Goal: Information Seeking & Learning: Find specific page/section

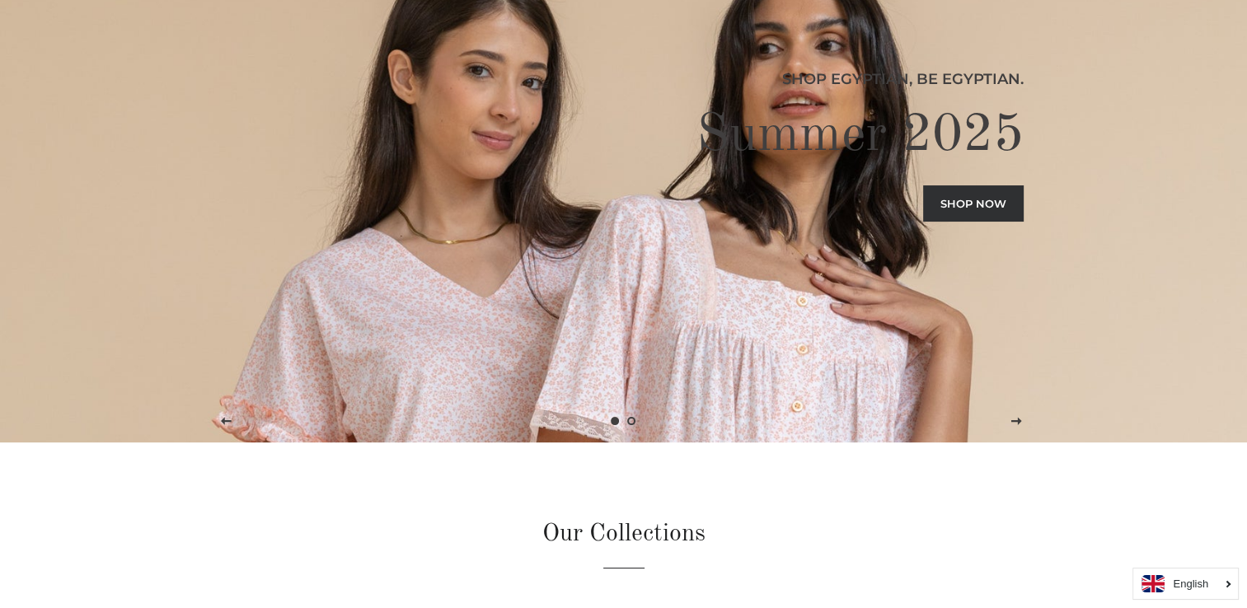
scroll to position [82, 0]
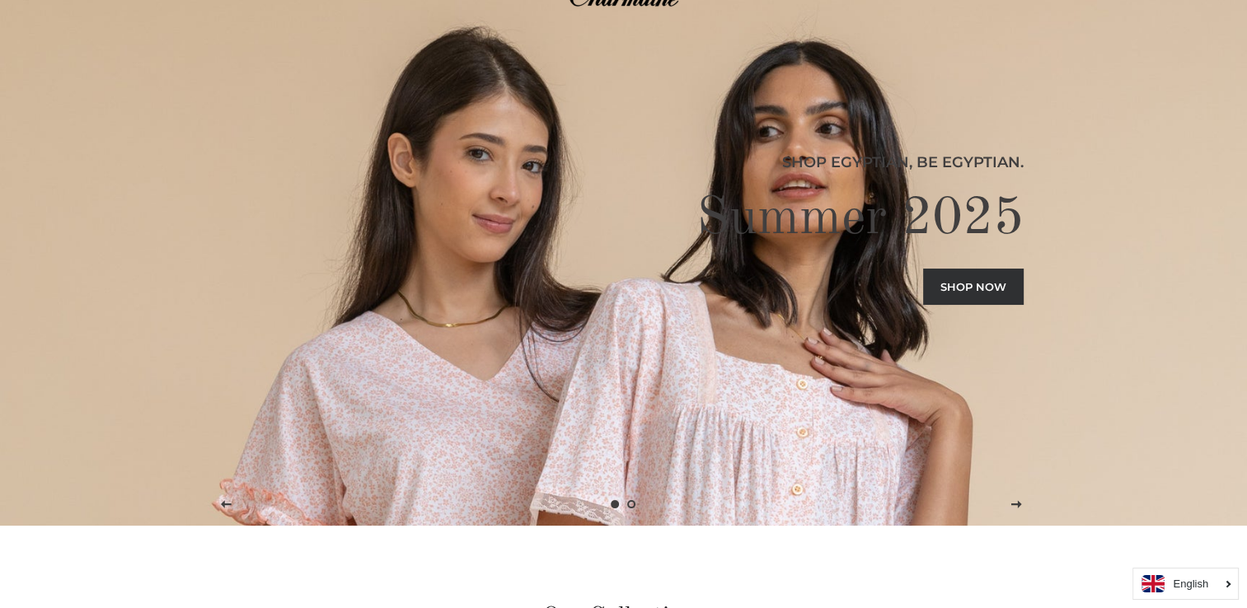
click at [969, 288] on link "Shop now" at bounding box center [973, 287] width 101 height 36
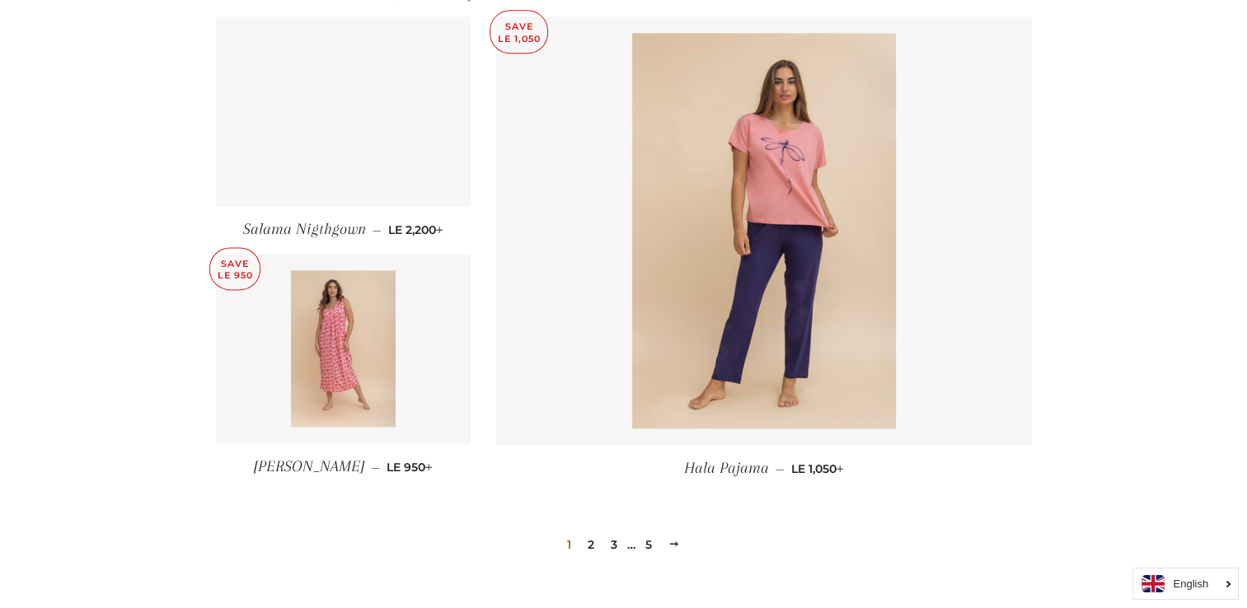
scroll to position [2324, 0]
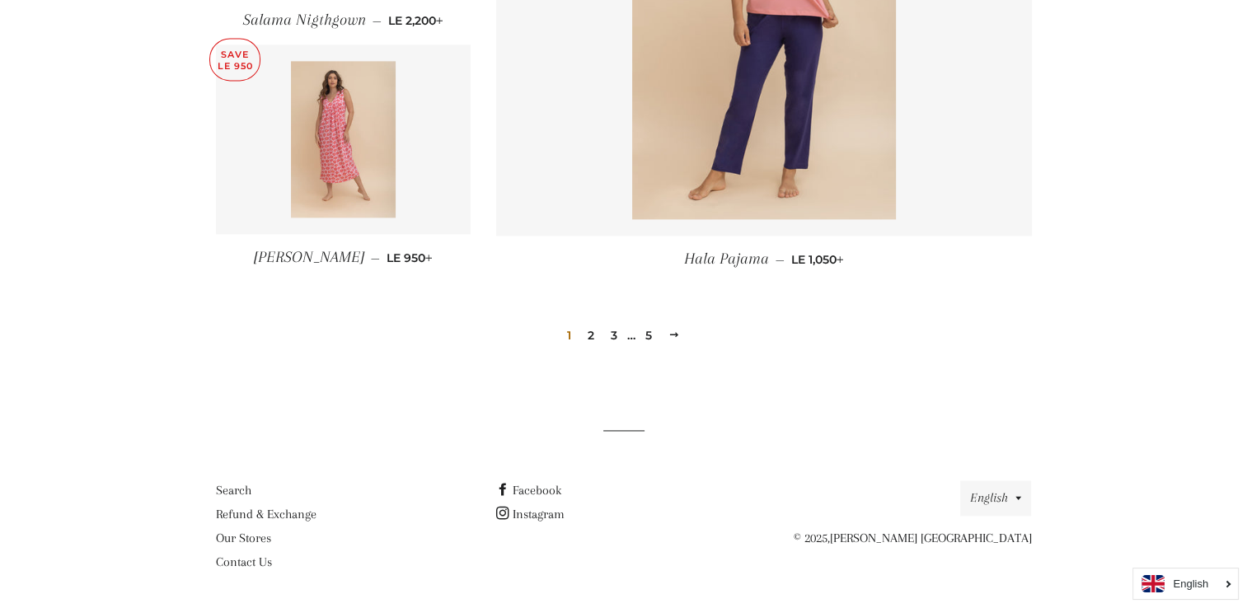
click at [590, 326] on link "2" at bounding box center [591, 335] width 20 height 25
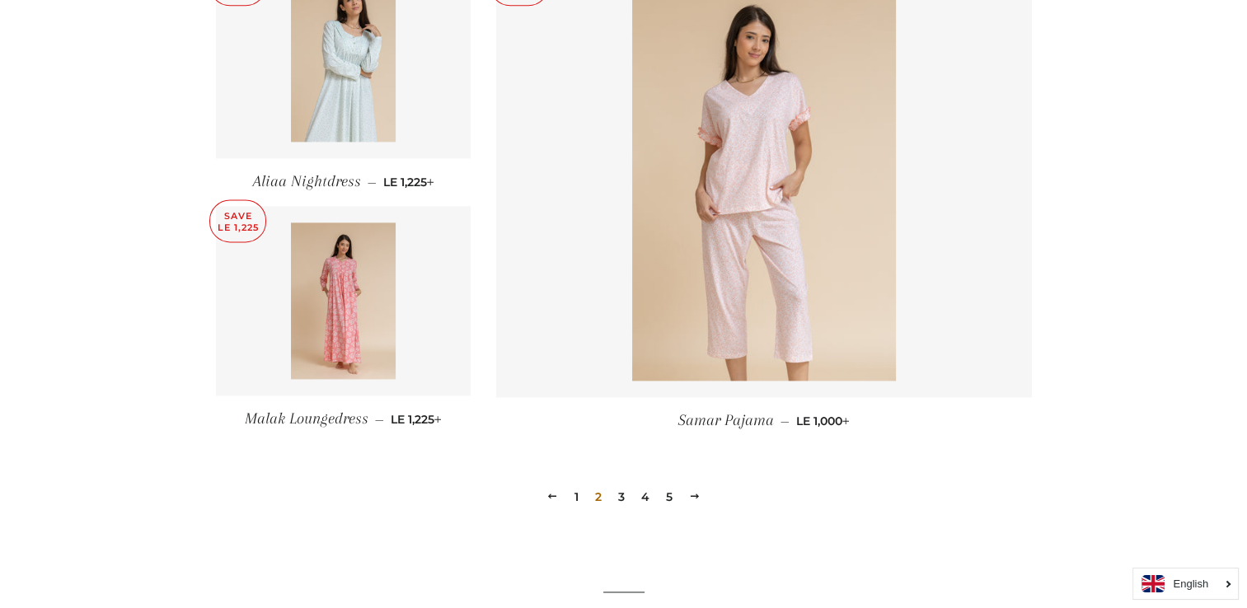
scroll to position [2160, 0]
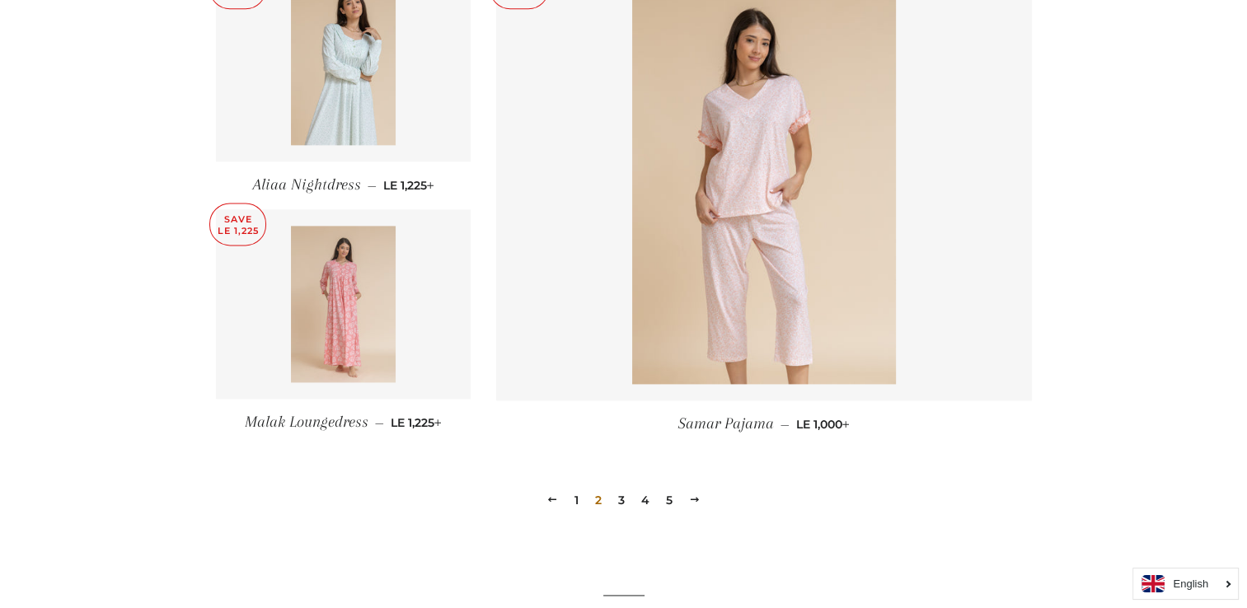
click at [378, 325] on img at bounding box center [343, 304] width 105 height 157
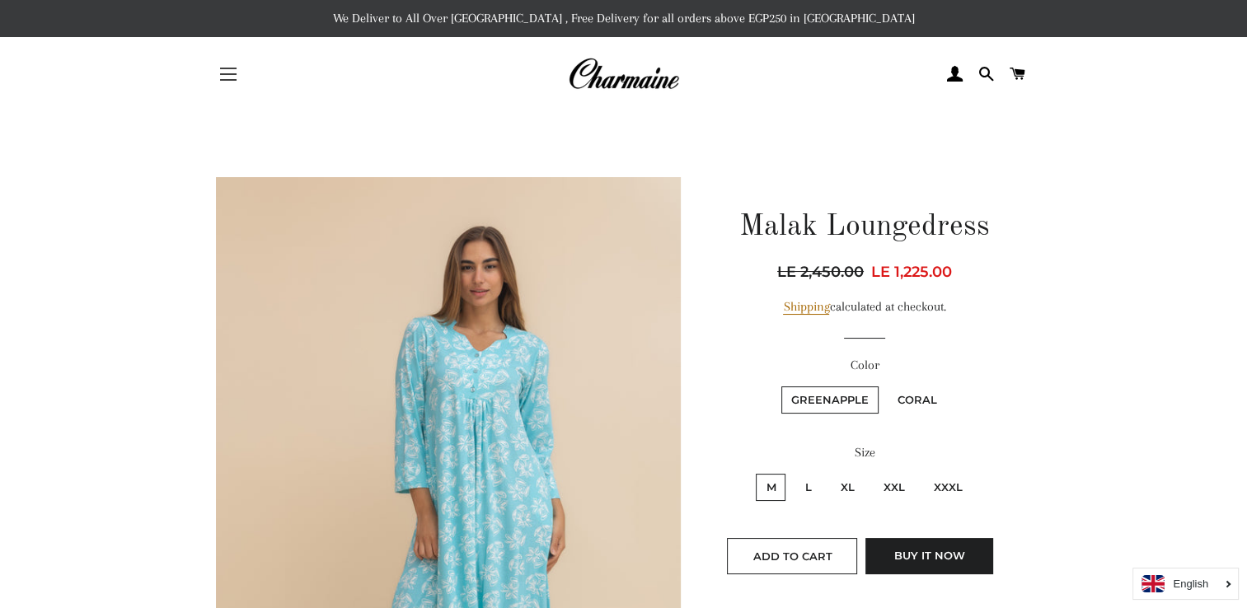
click at [237, 76] on button "Site navigation" at bounding box center [228, 74] width 41 height 41
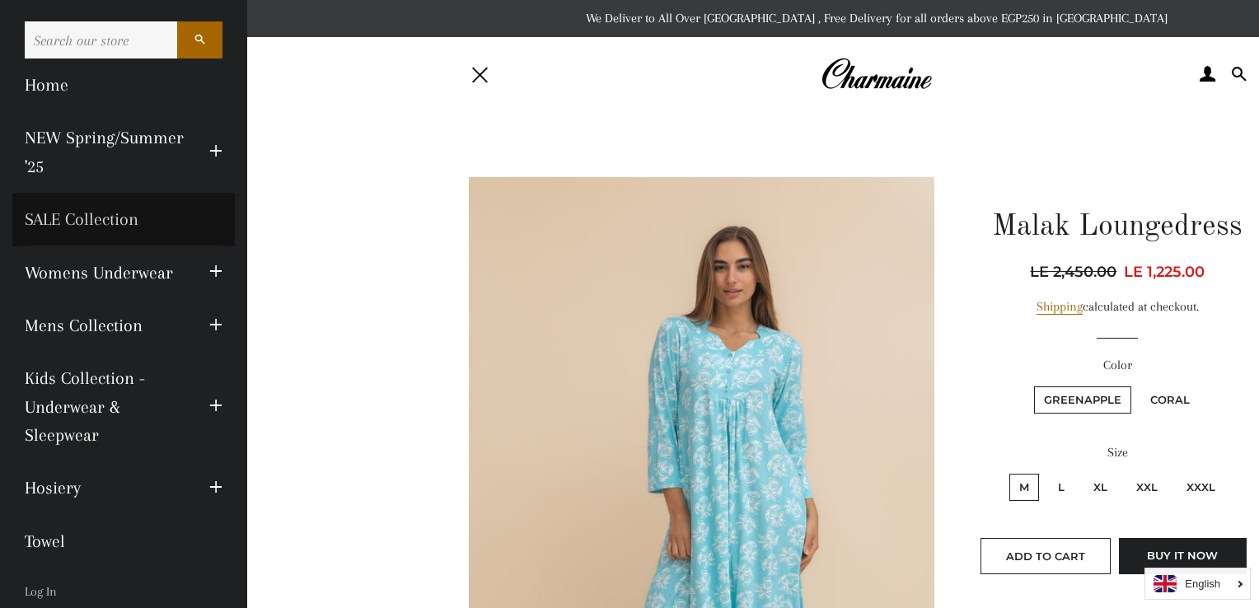
click at [121, 223] on link "SALE Collection" at bounding box center [123, 219] width 223 height 53
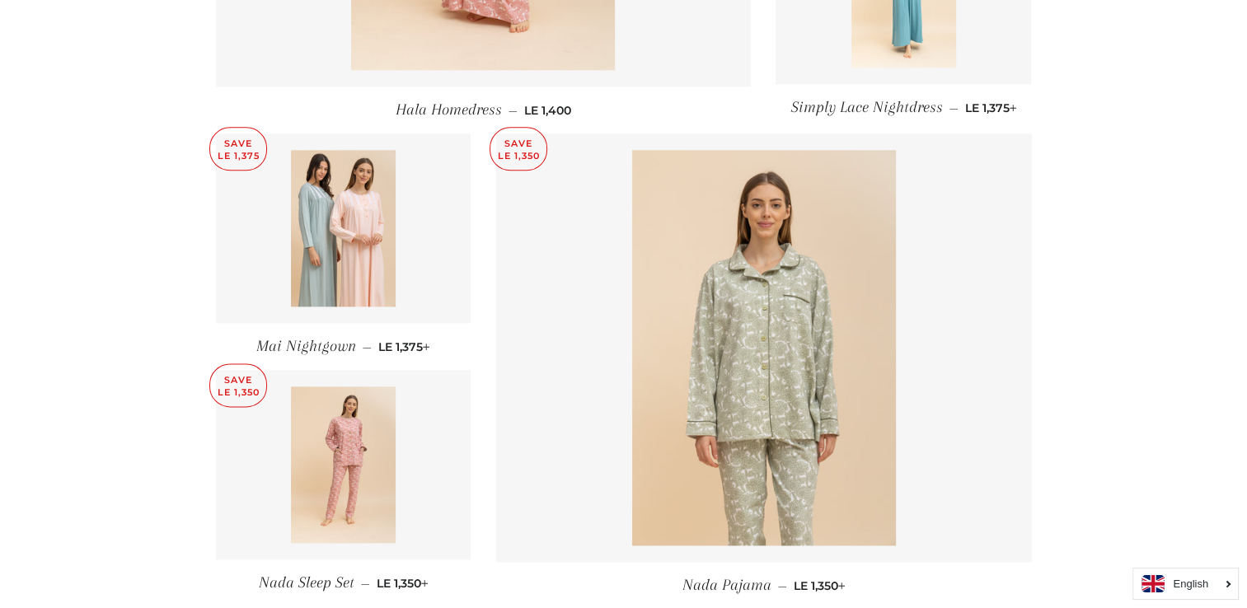
scroll to position [2226, 0]
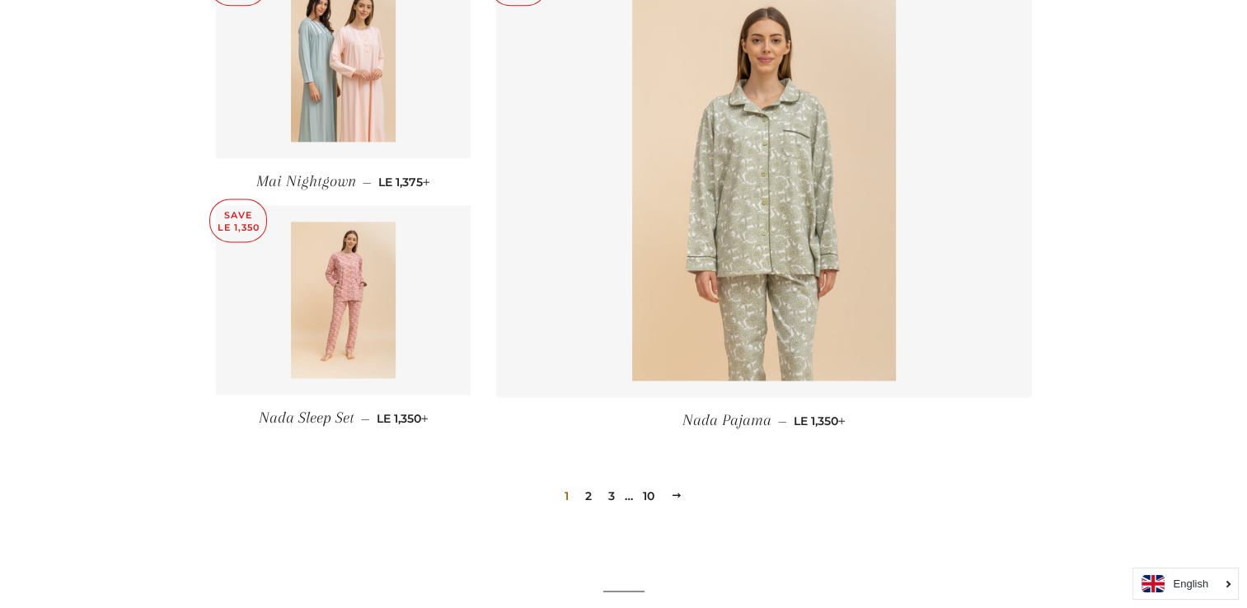
click at [589, 484] on link "2" at bounding box center [589, 496] width 20 height 25
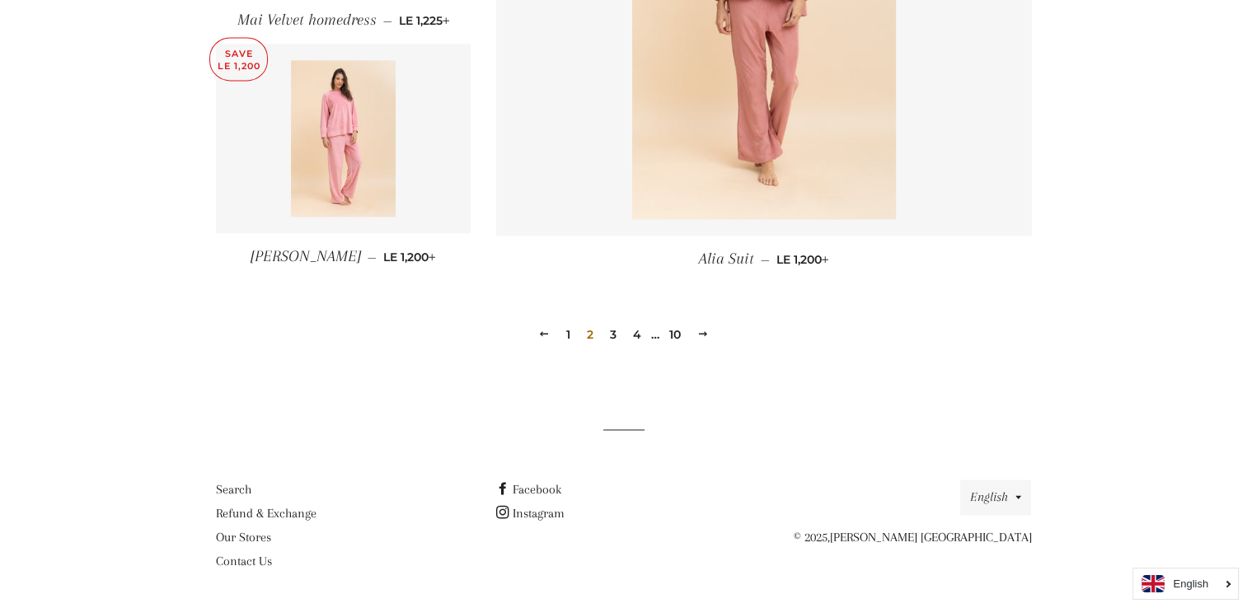
scroll to position [2374, 0]
click at [613, 334] on link "3" at bounding box center [613, 334] width 20 height 25
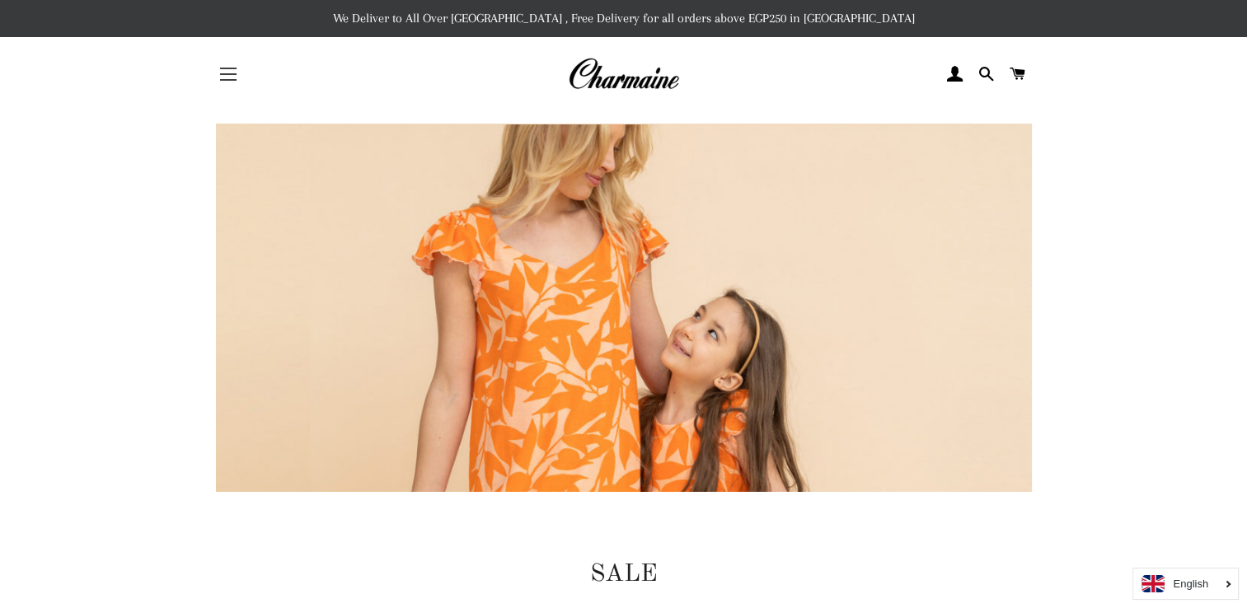
click at [247, 84] on button "Site navigation" at bounding box center [228, 74] width 41 height 41
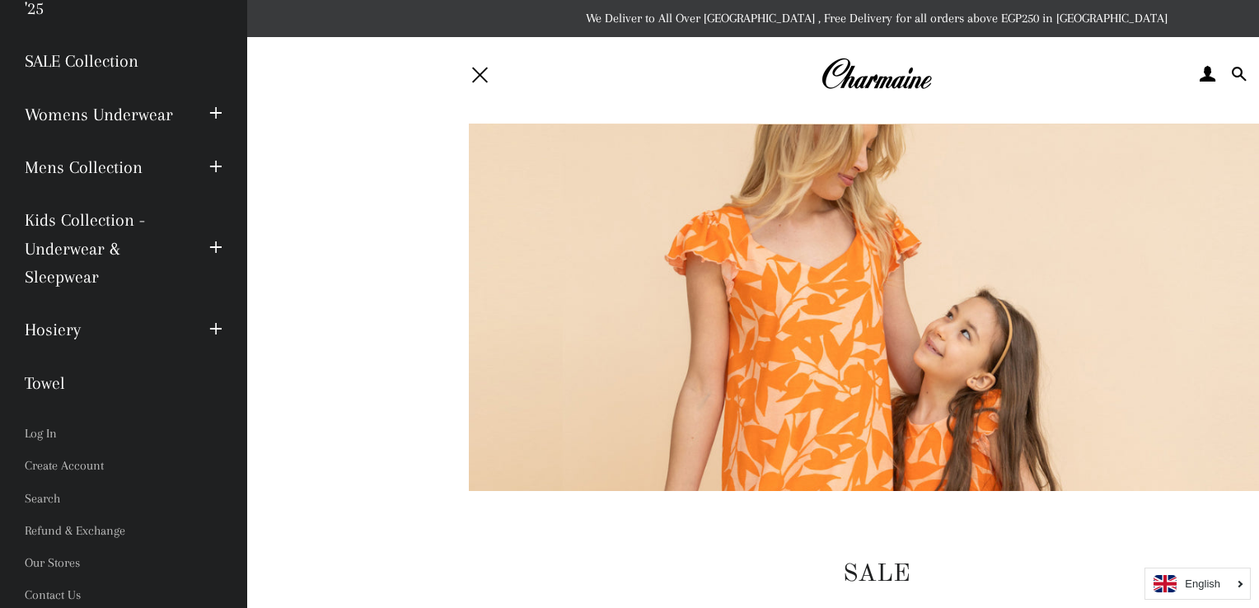
scroll to position [162, 0]
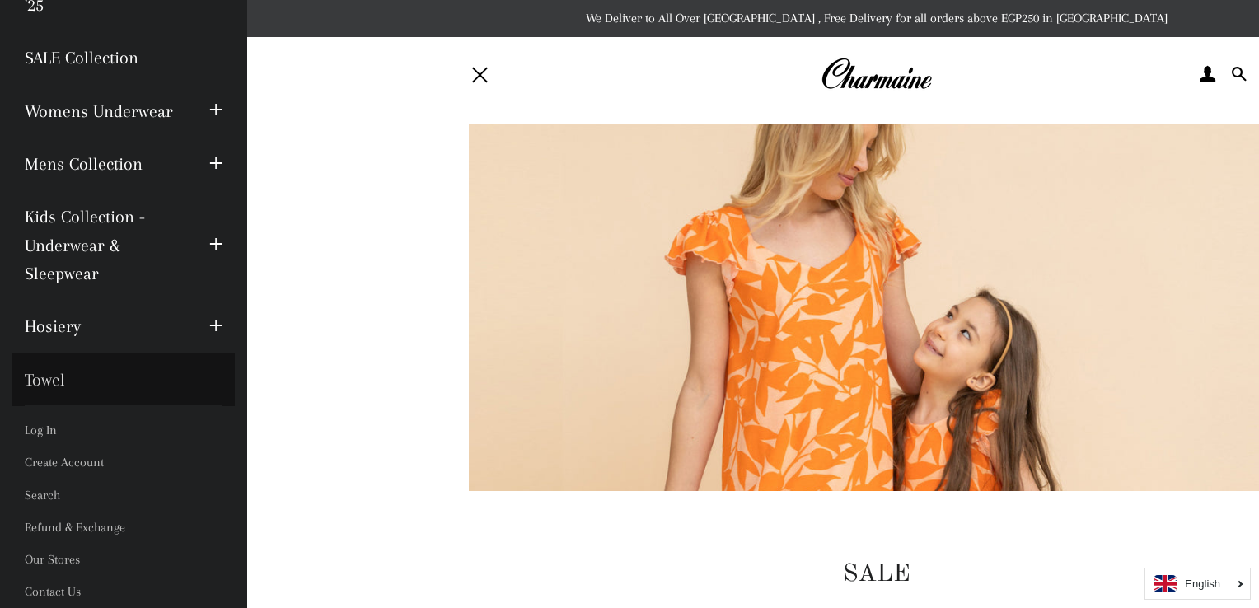
click at [49, 382] on link "Towel" at bounding box center [123, 380] width 223 height 53
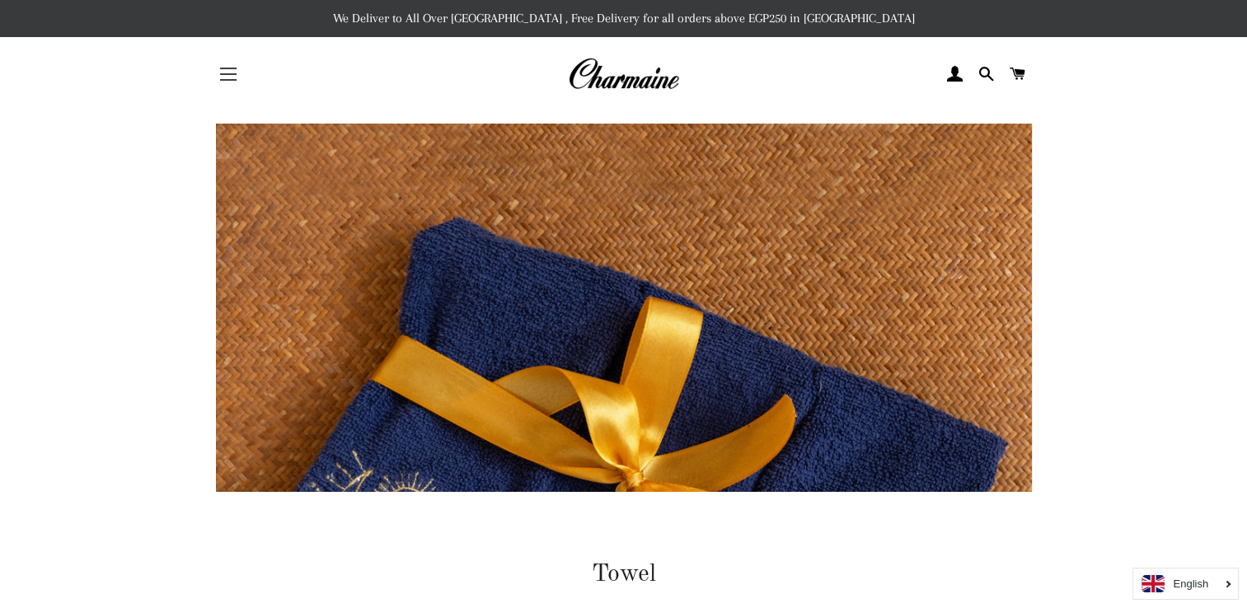
click at [227, 76] on button "Site navigation" at bounding box center [228, 74] width 41 height 41
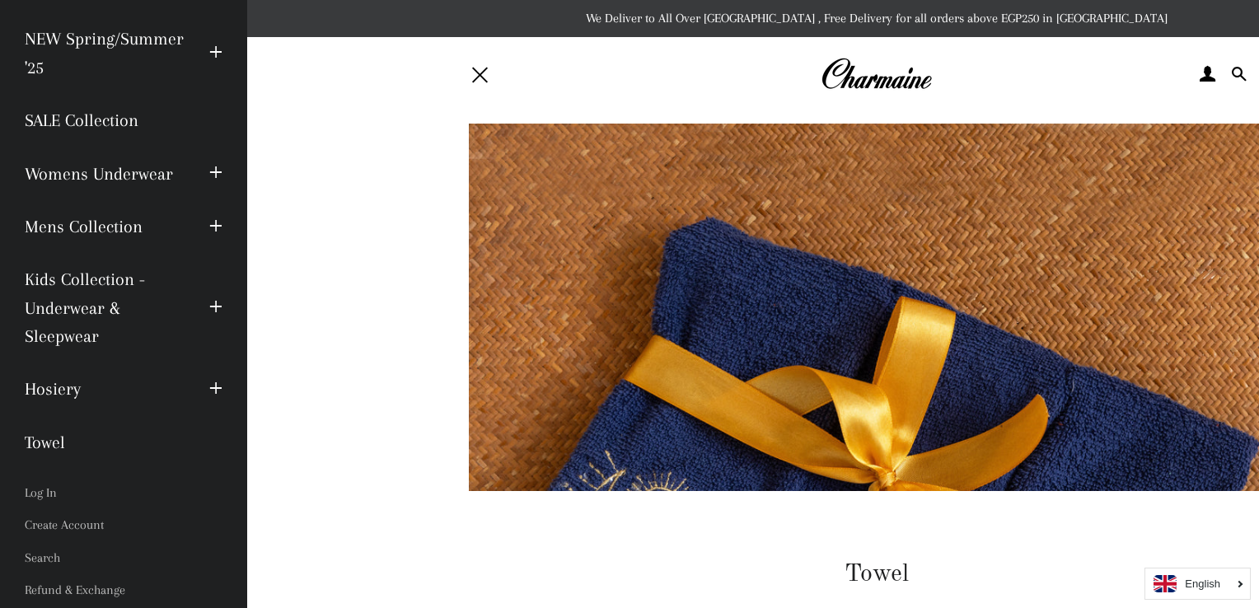
scroll to position [162, 0]
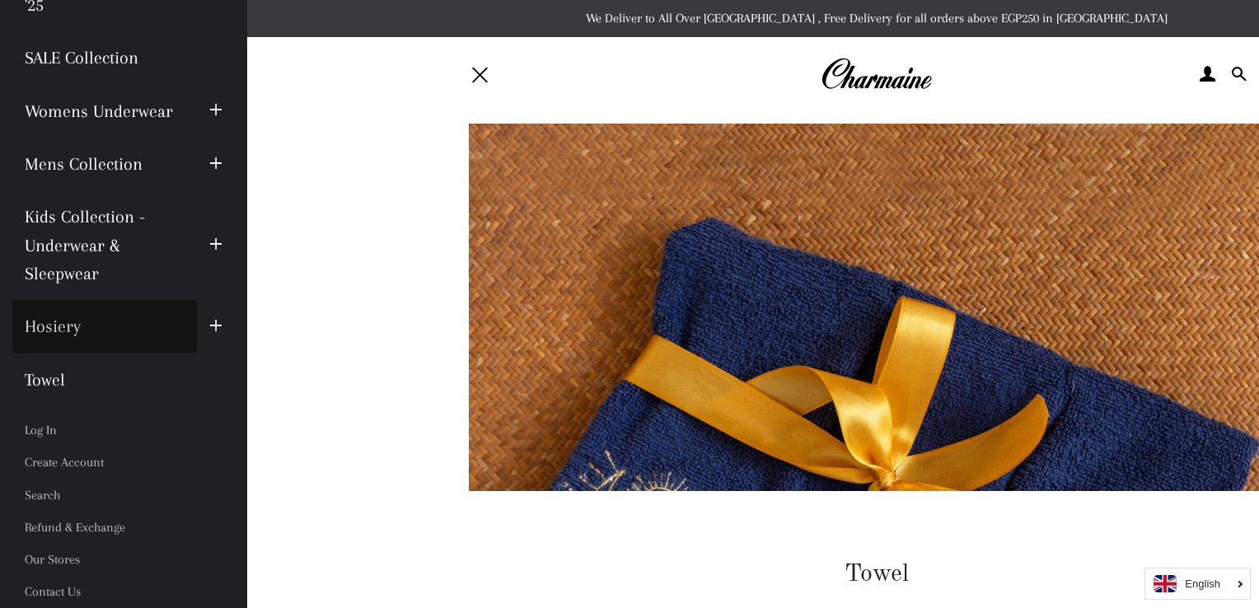
click at [65, 324] on link "Hosiery" at bounding box center [104, 326] width 185 height 53
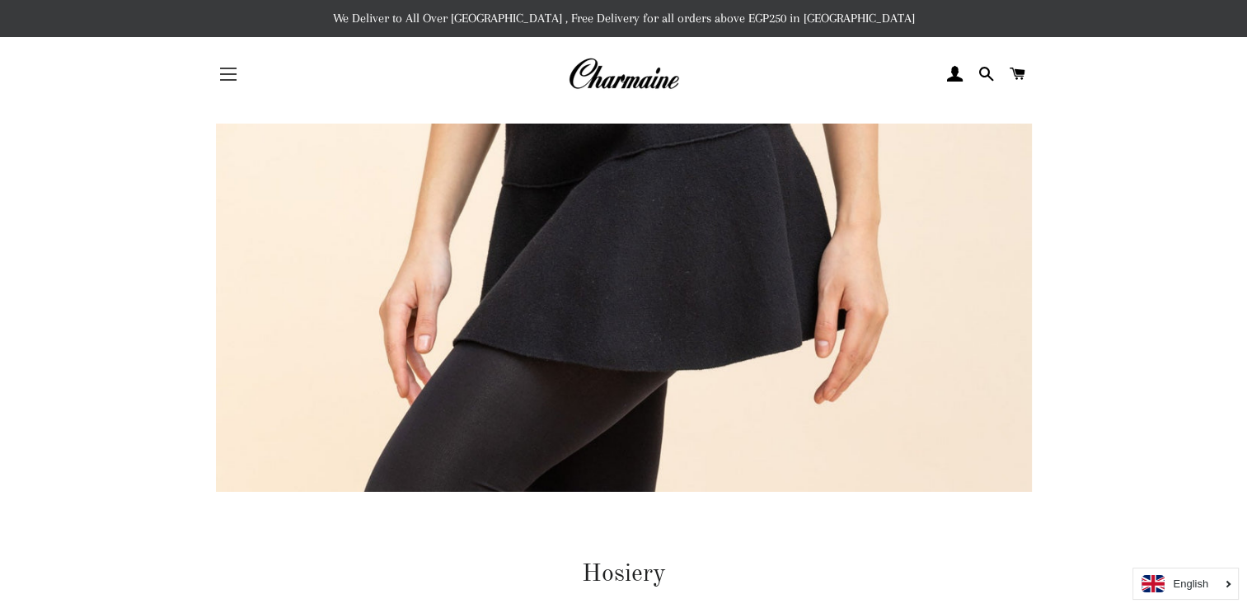
click at [233, 79] on span "button" at bounding box center [228, 80] width 16 height 2
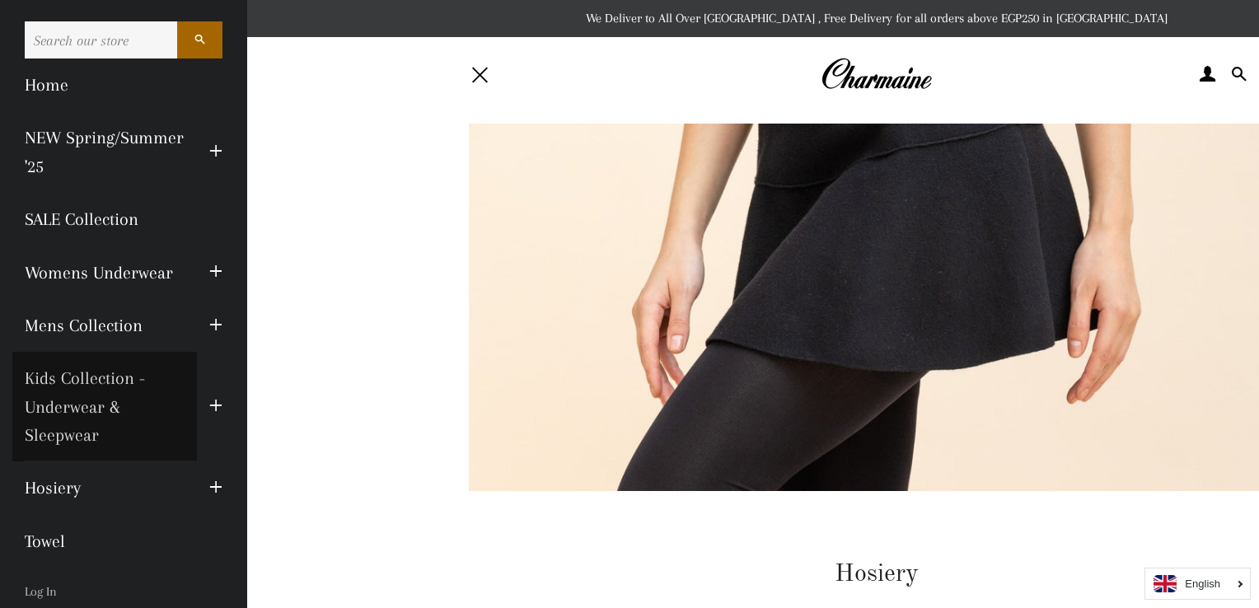
click at [76, 414] on link "Kids Collection - Underwear & Sleepwear" at bounding box center [104, 407] width 185 height 110
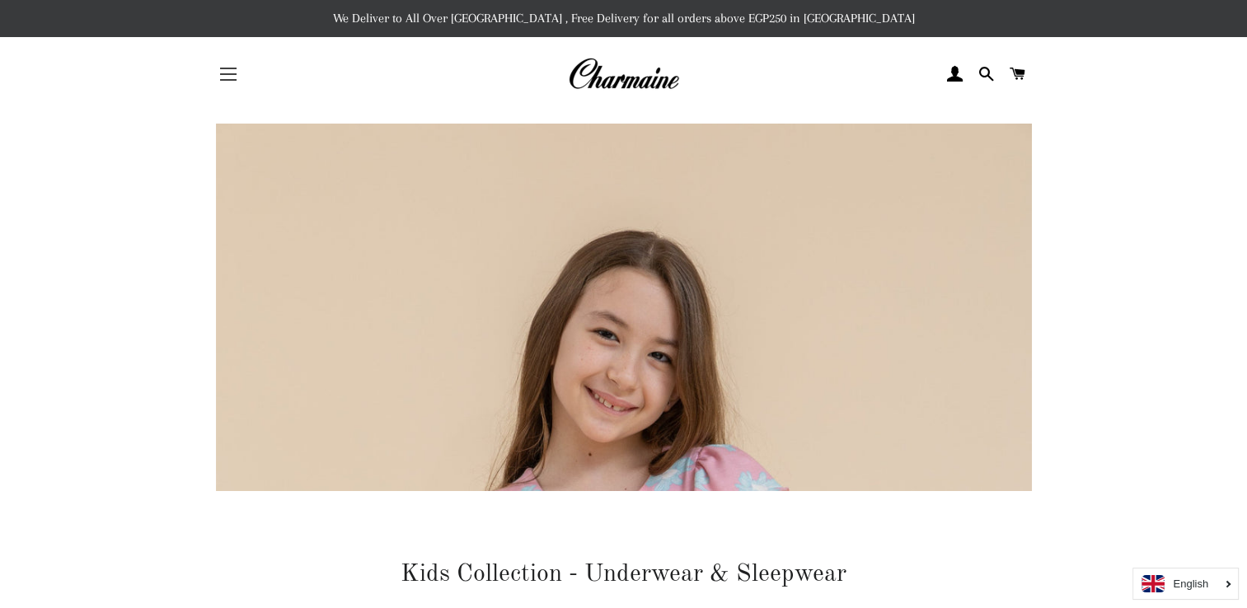
click at [237, 73] on button "Site navigation" at bounding box center [228, 74] width 41 height 41
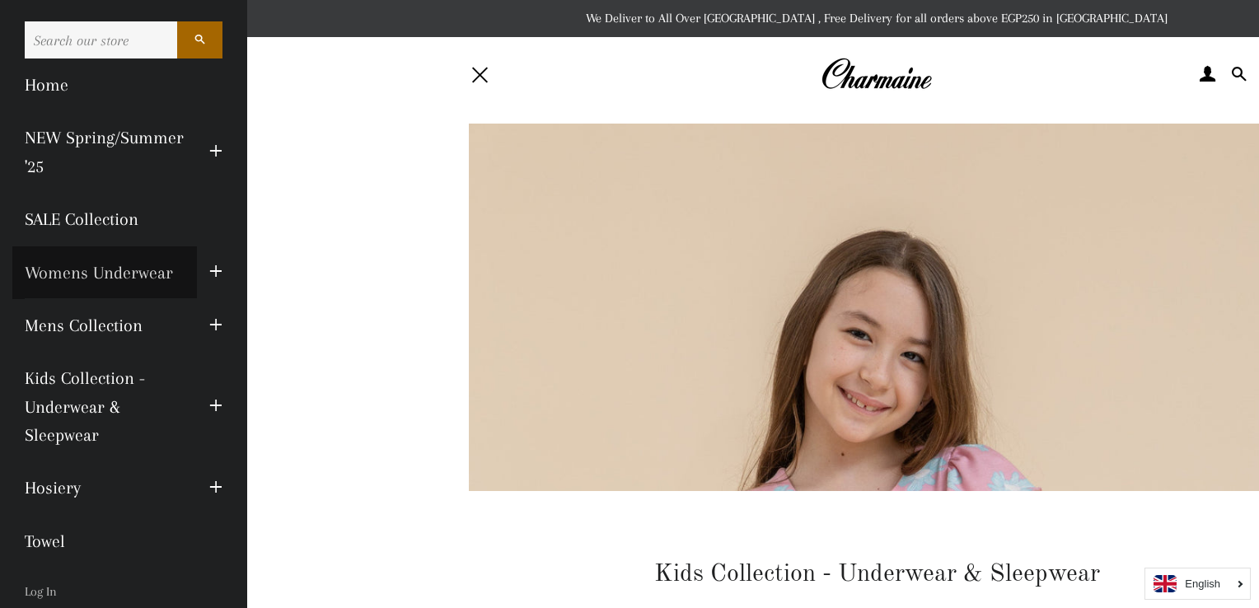
click at [138, 273] on link "Womens Underwear" at bounding box center [104, 272] width 185 height 53
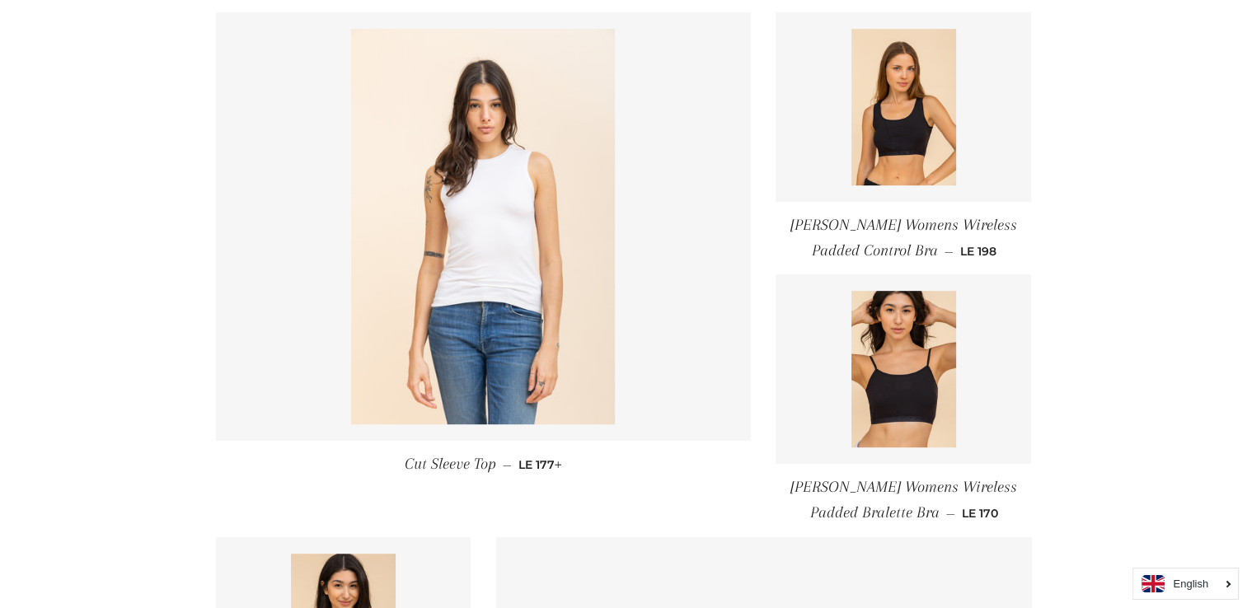
scroll to position [742, 0]
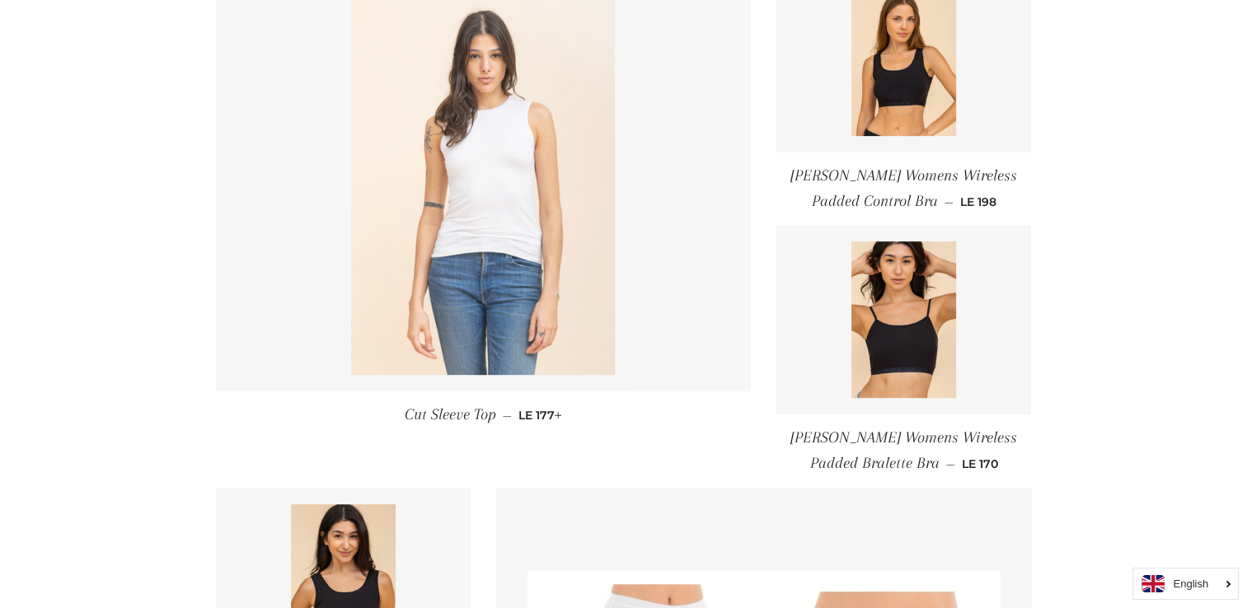
click at [518, 241] on img at bounding box center [483, 177] width 264 height 396
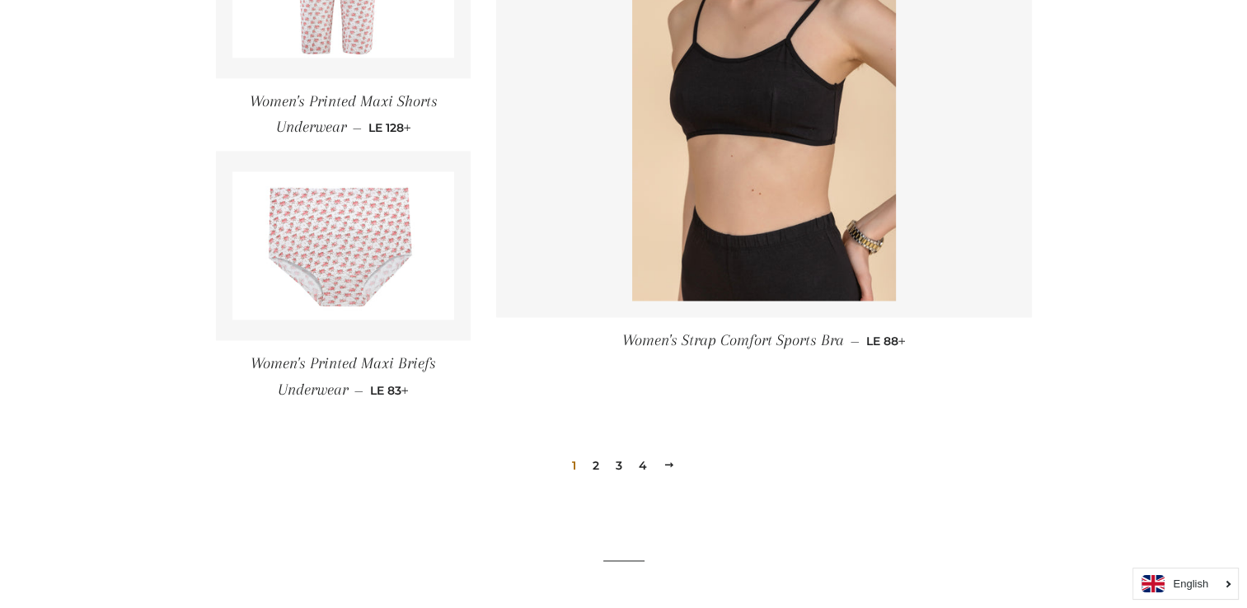
scroll to position [2465, 0]
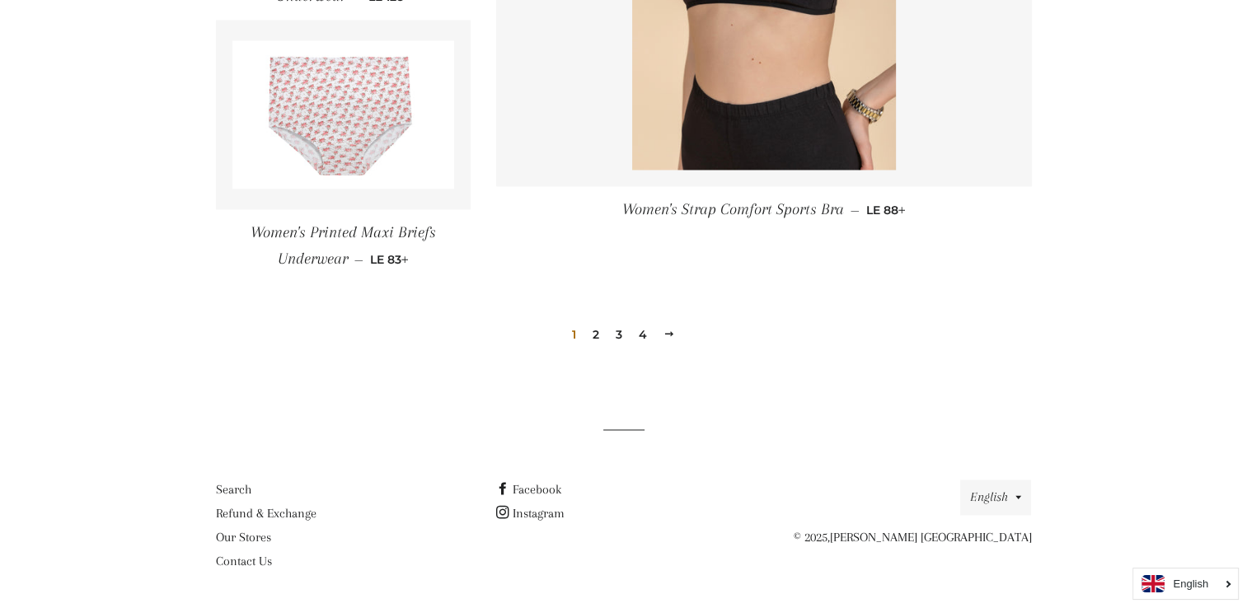
click at [597, 337] on link "2" at bounding box center [596, 334] width 20 height 25
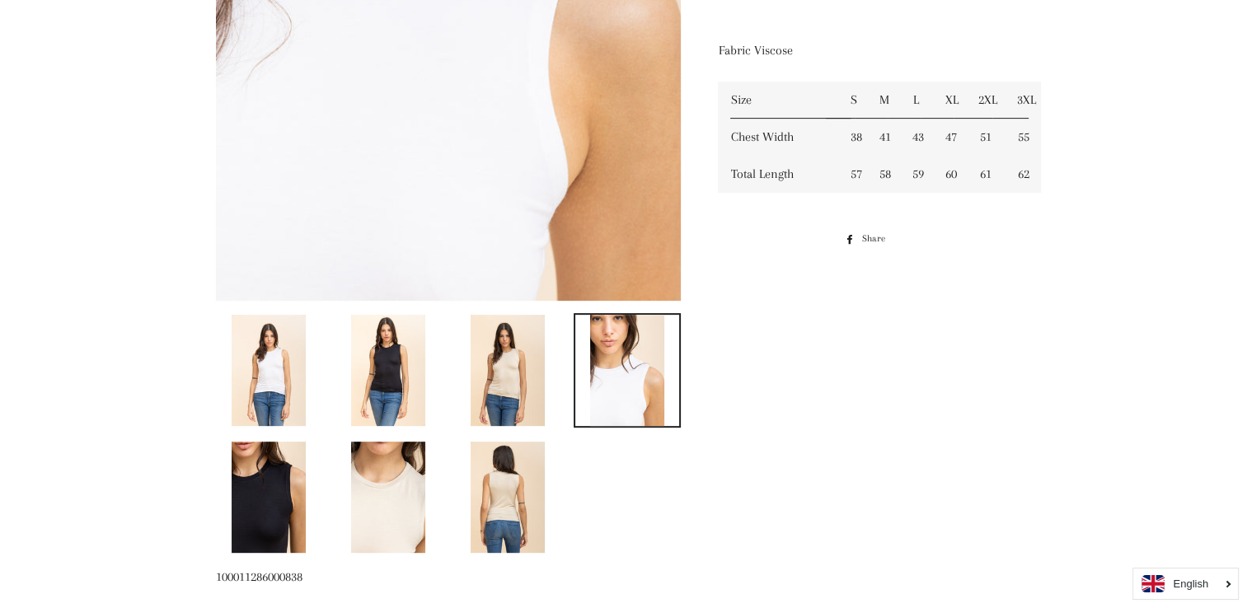
scroll to position [577, 0]
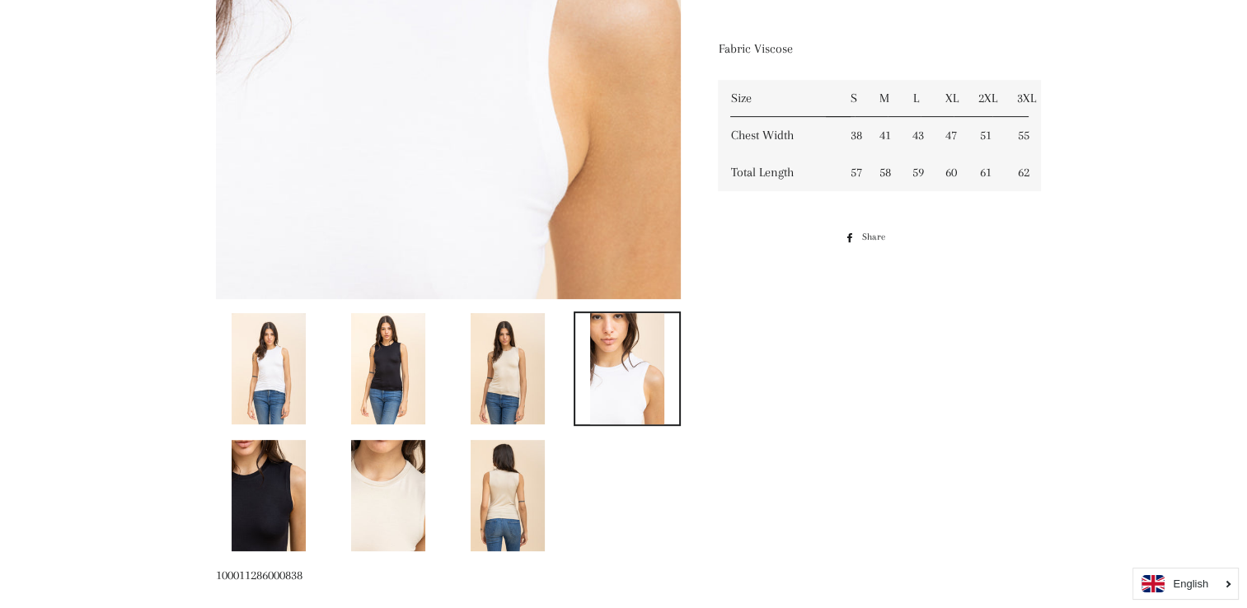
click at [499, 478] on img at bounding box center [508, 495] width 74 height 111
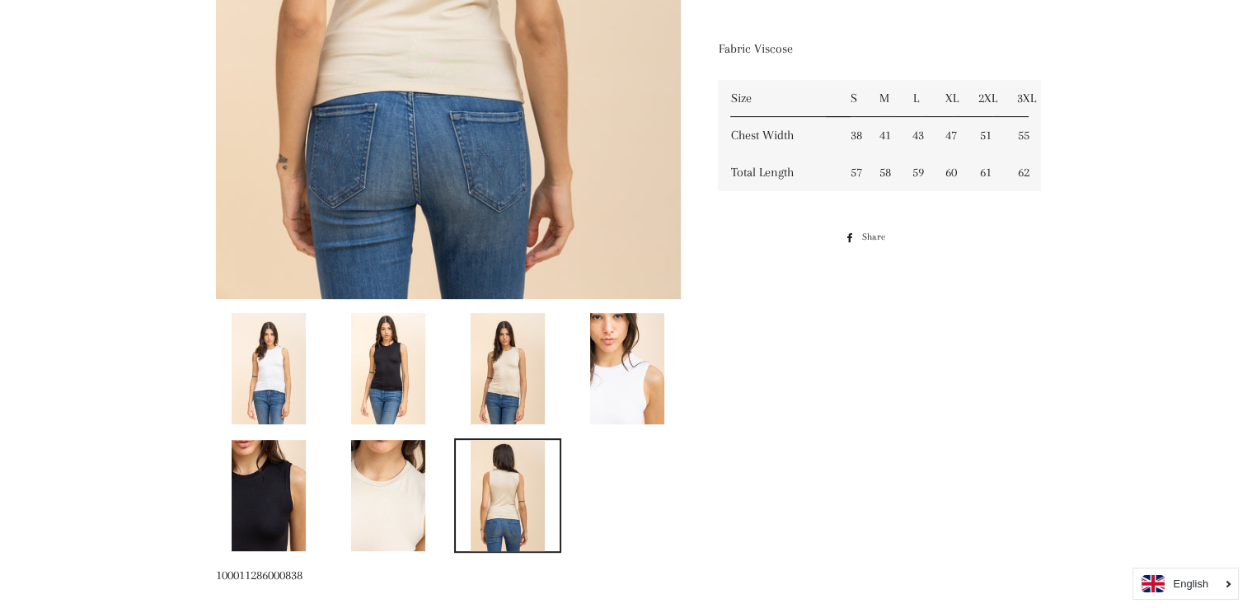
click at [407, 488] on img at bounding box center [388, 495] width 74 height 111
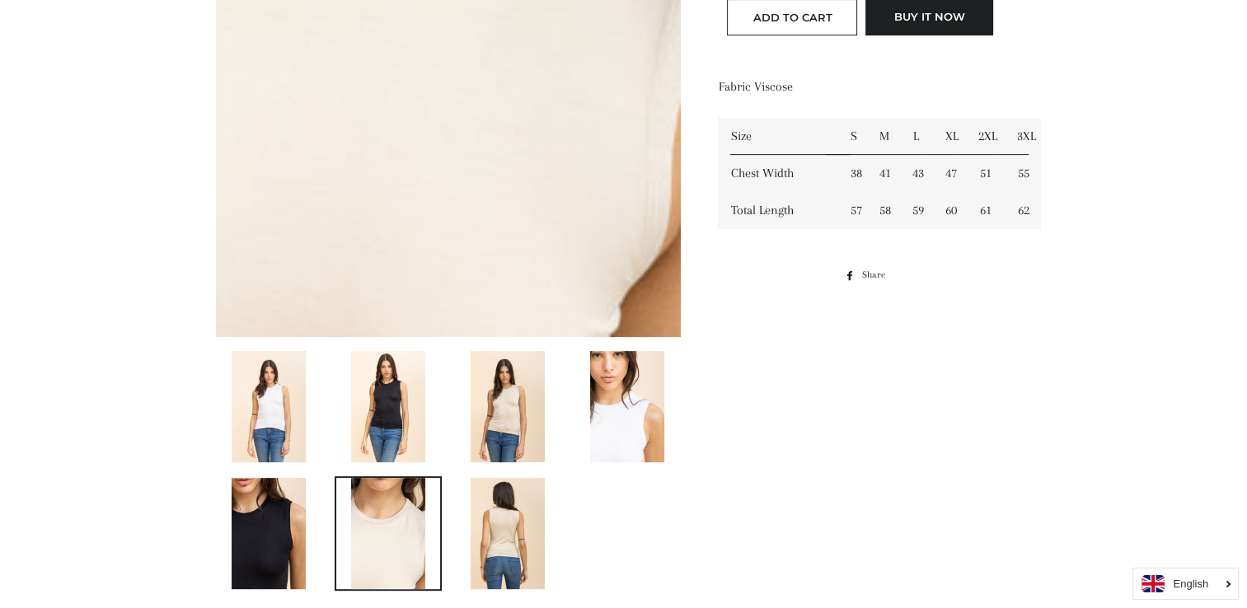
scroll to position [533, 0]
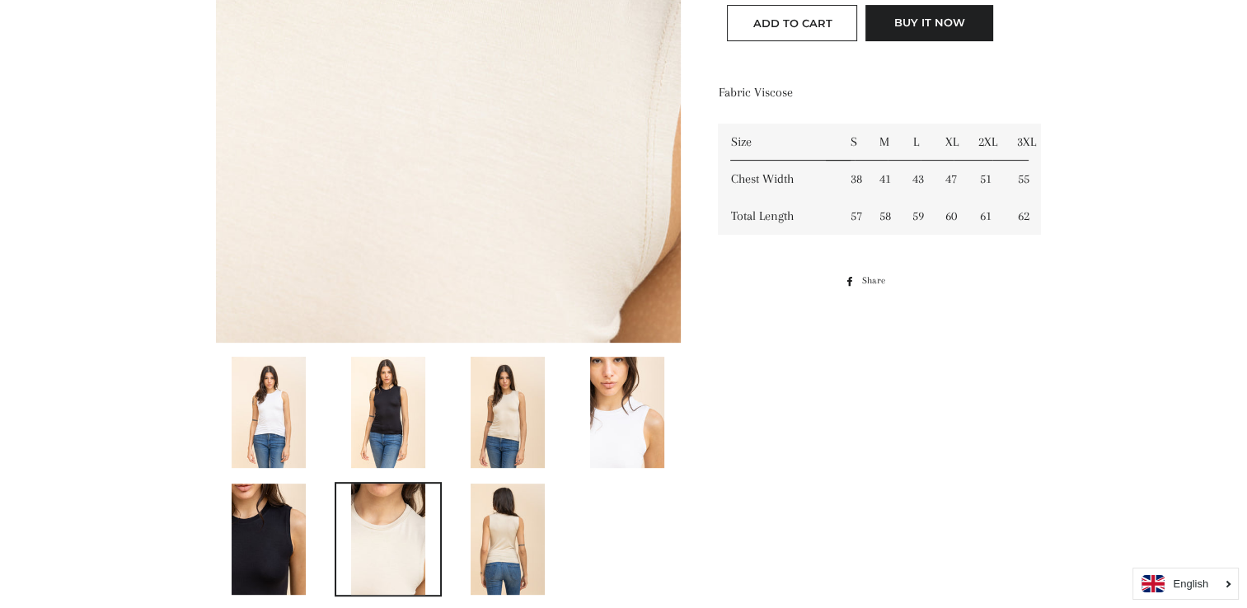
click at [365, 407] on img at bounding box center [388, 412] width 74 height 111
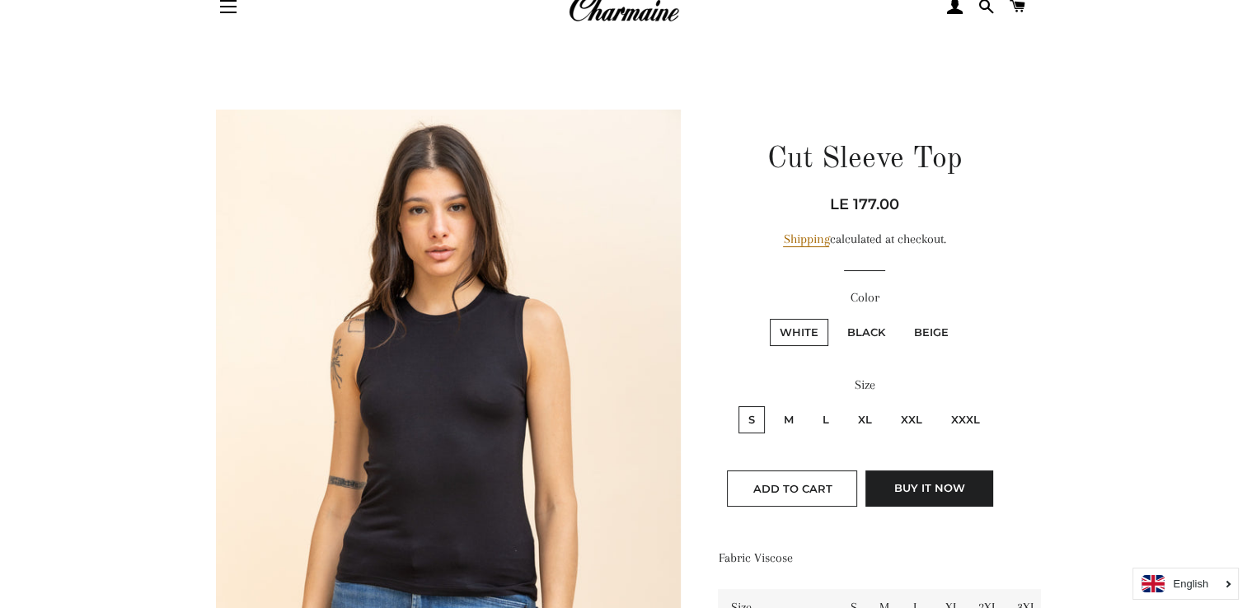
scroll to position [247, 0]
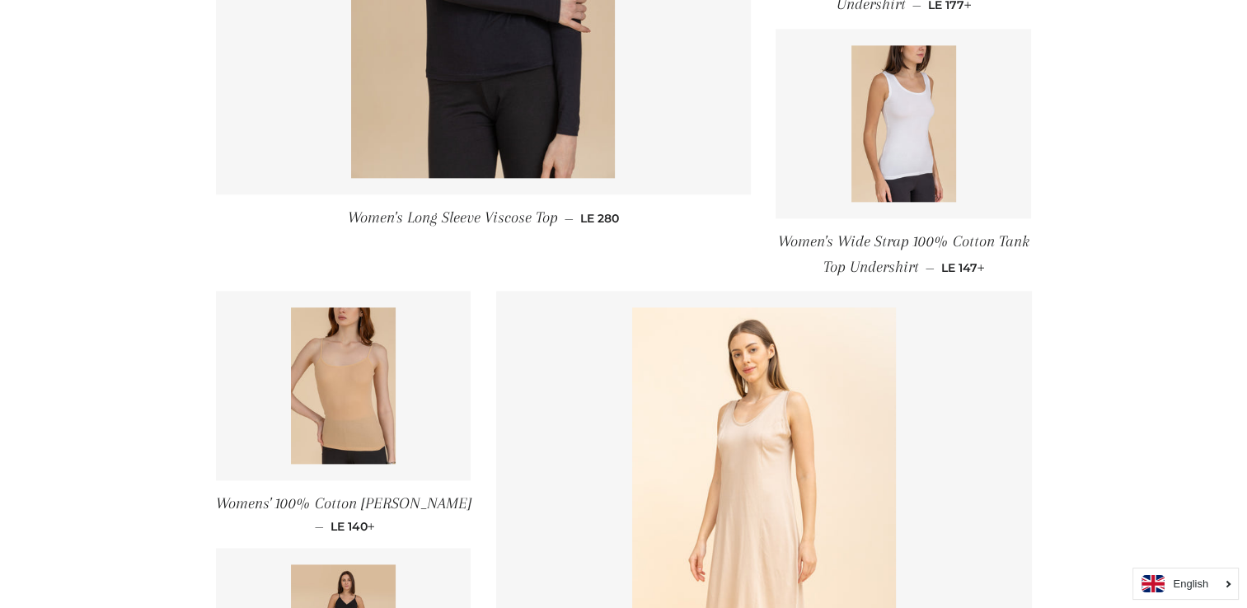
scroll to position [2390, 0]
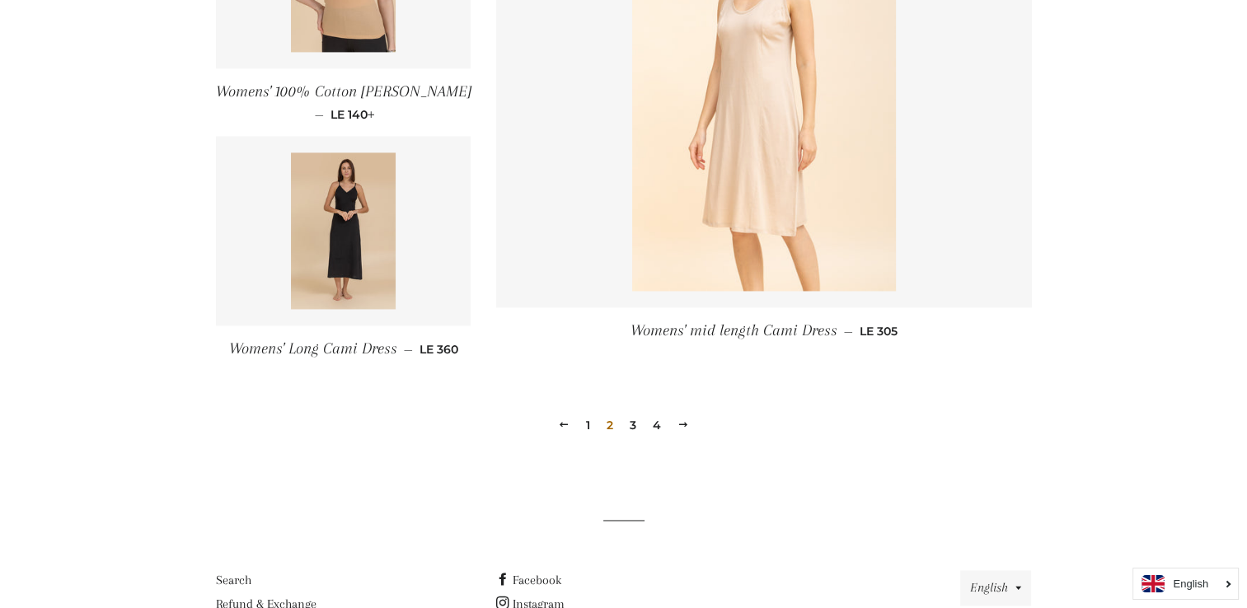
click at [640, 428] on link "3" at bounding box center [633, 425] width 20 height 25
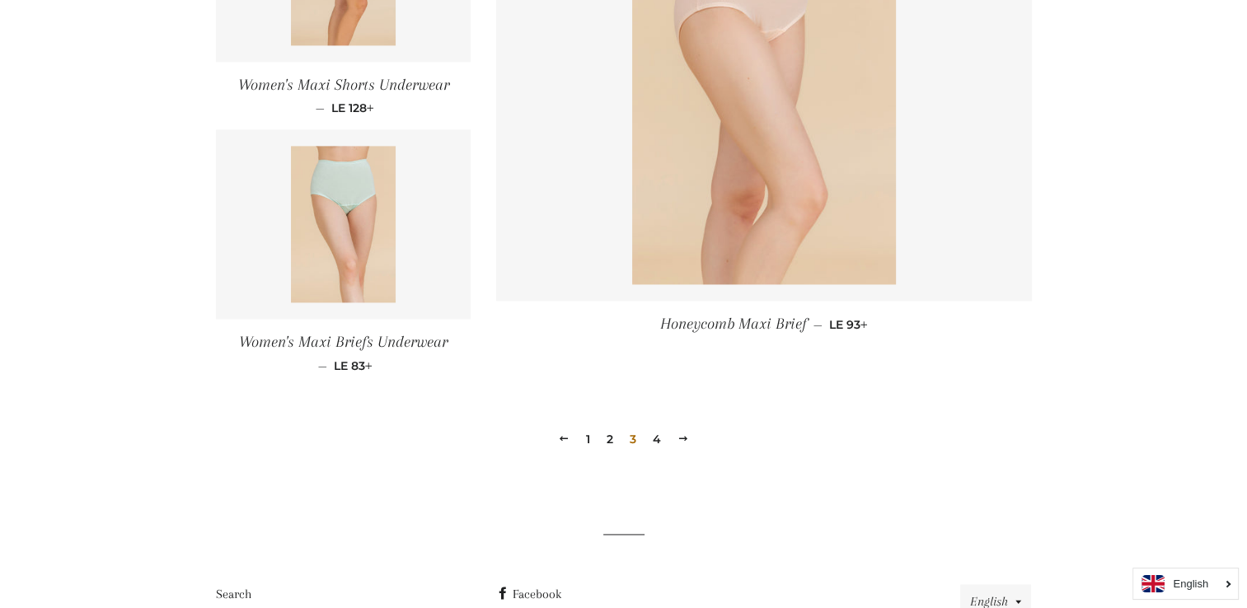
scroll to position [2308, 0]
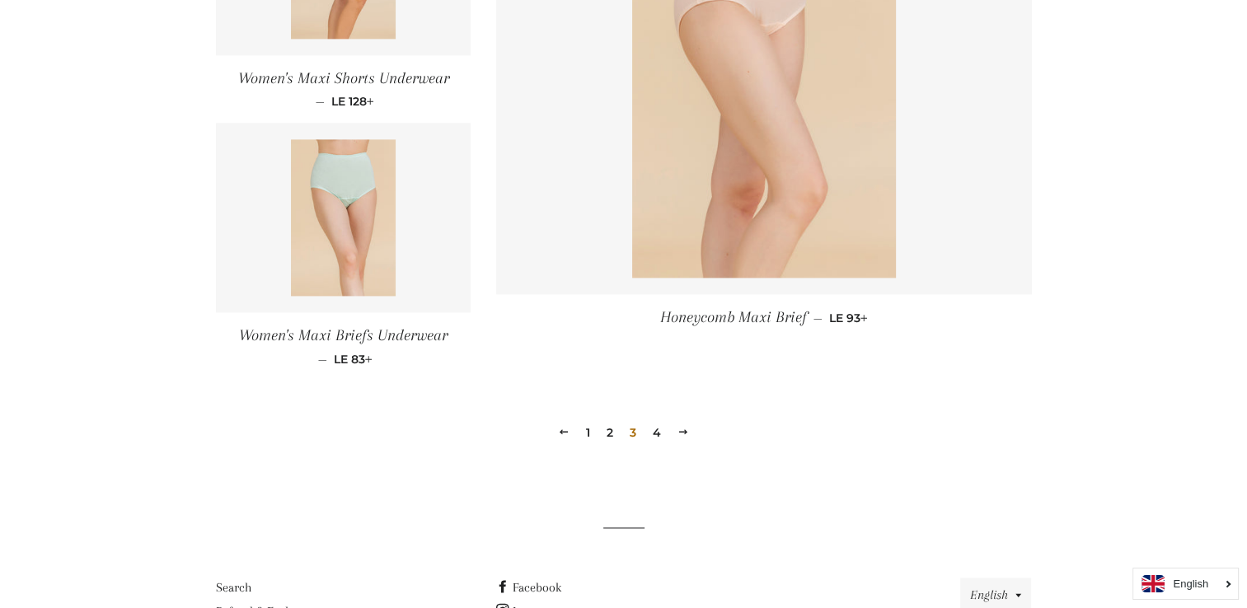
click at [655, 434] on link "4" at bounding box center [656, 432] width 21 height 25
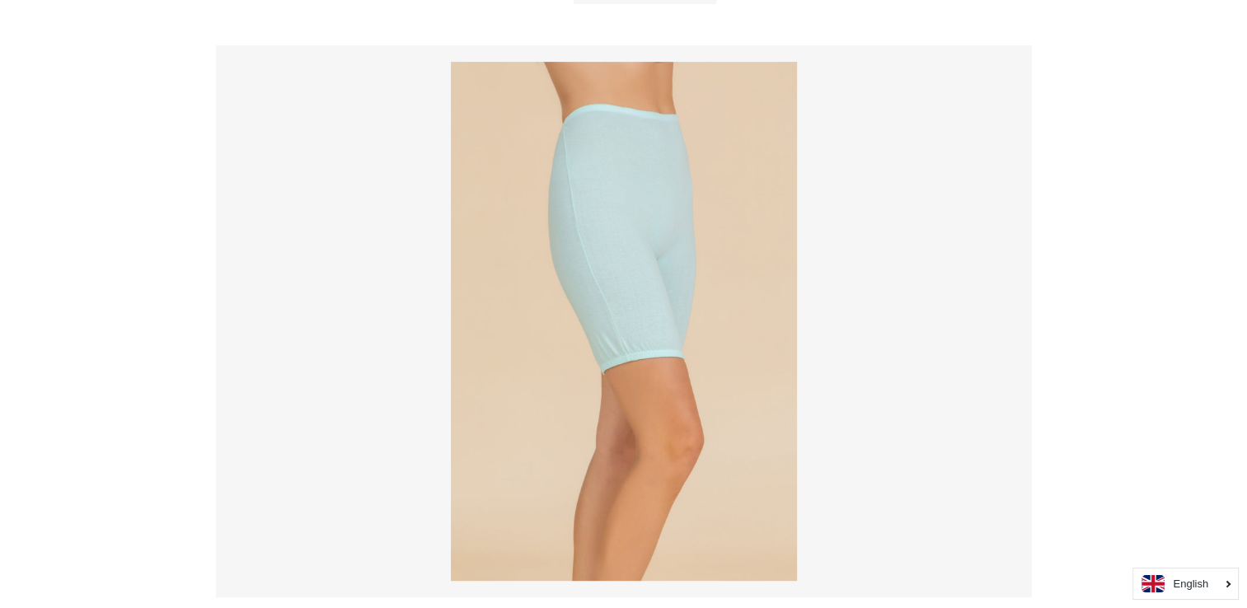
scroll to position [907, 0]
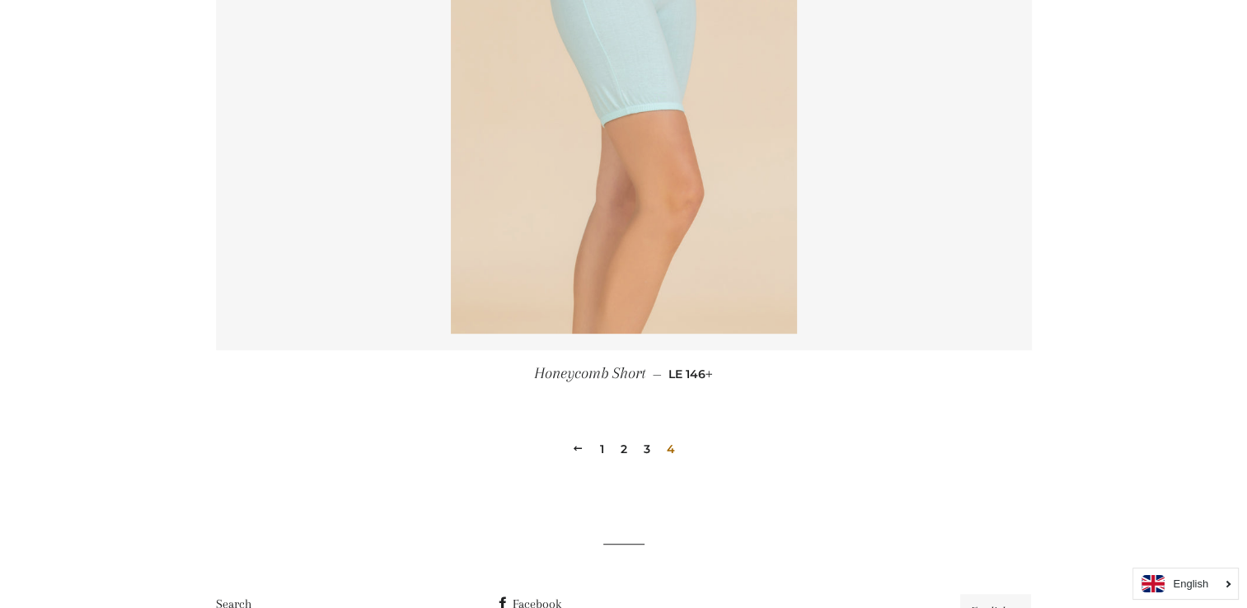
click at [709, 262] on img at bounding box center [624, 74] width 346 height 519
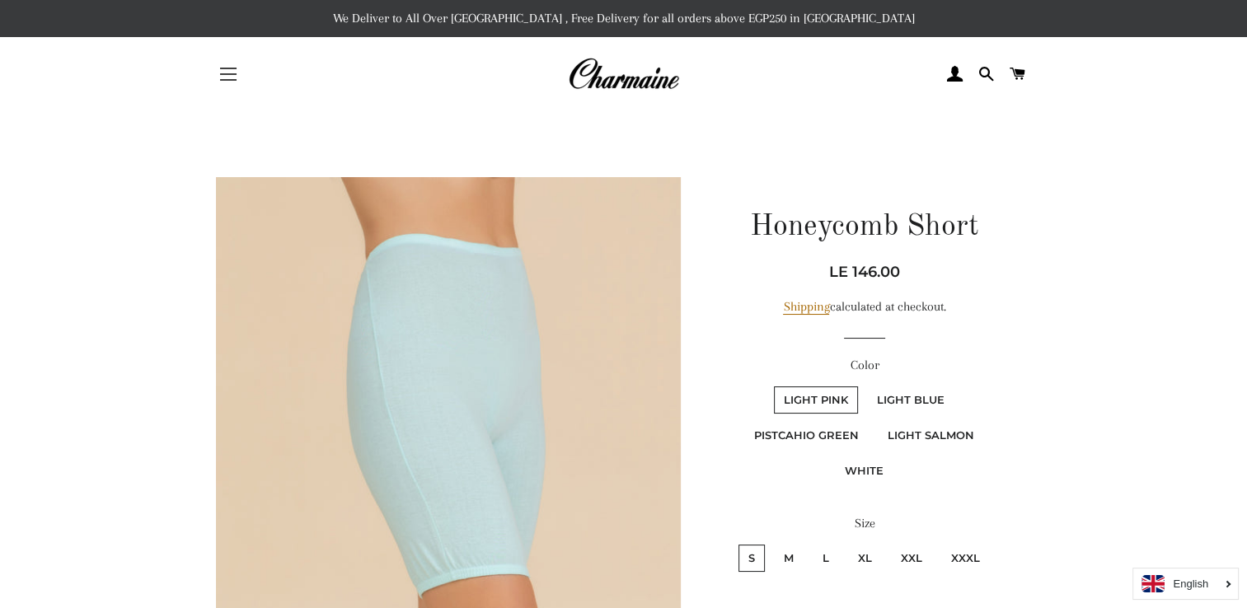
click at [225, 65] on button "Site navigation" at bounding box center [228, 74] width 41 height 41
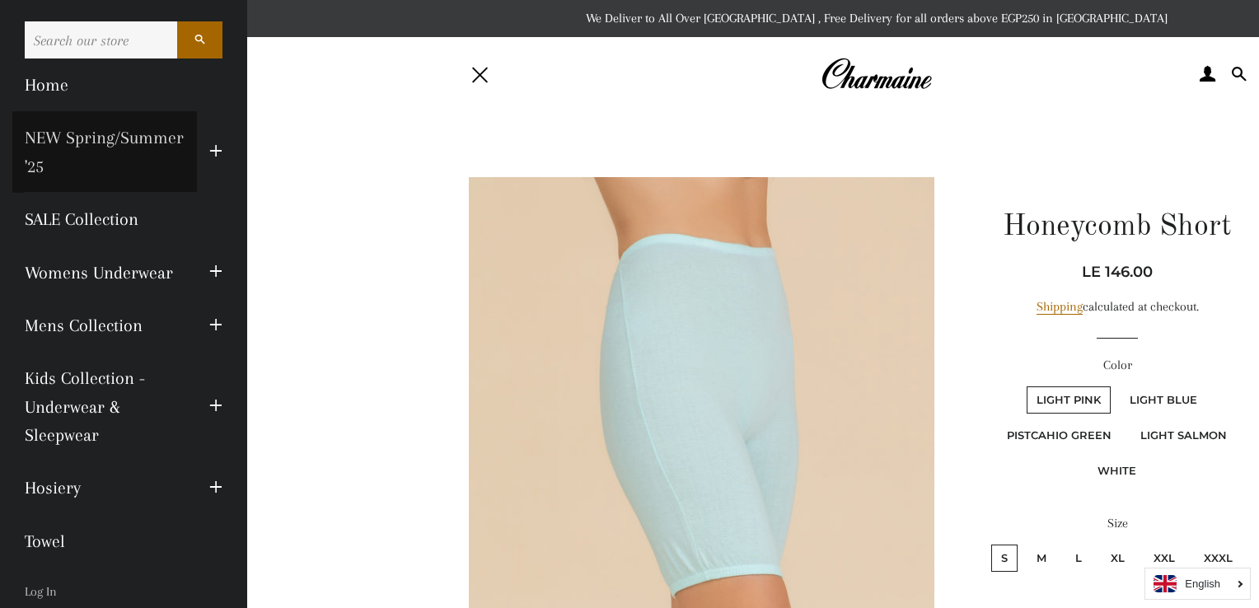
click at [117, 171] on link "NEW Spring/Summer '25" at bounding box center [104, 152] width 185 height 82
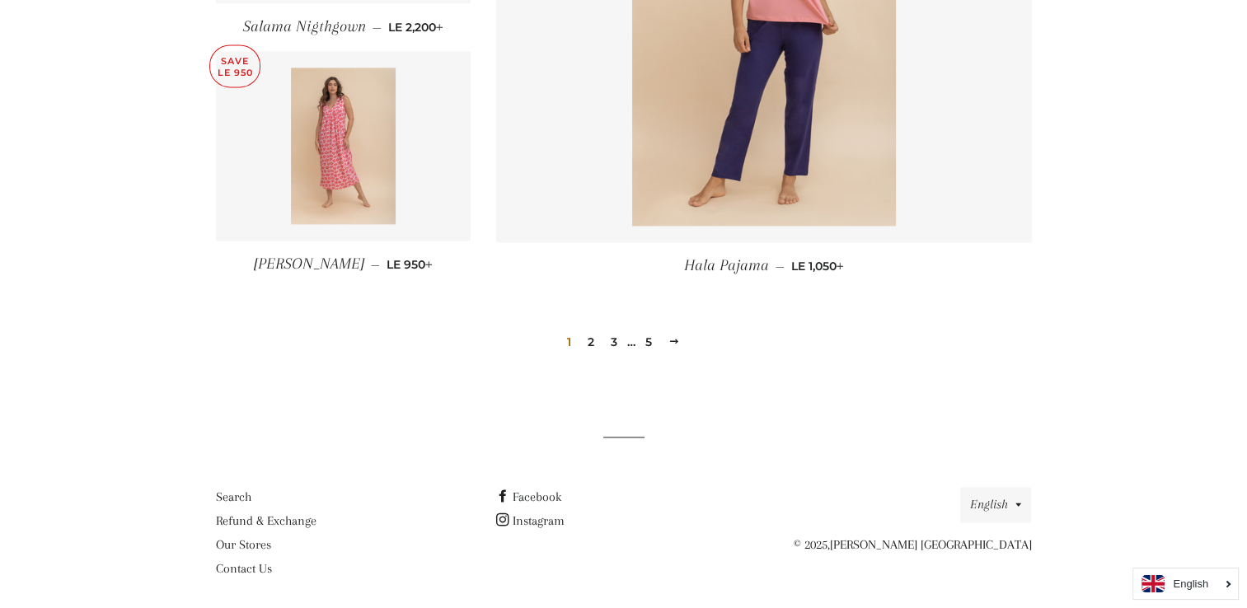
scroll to position [2324, 0]
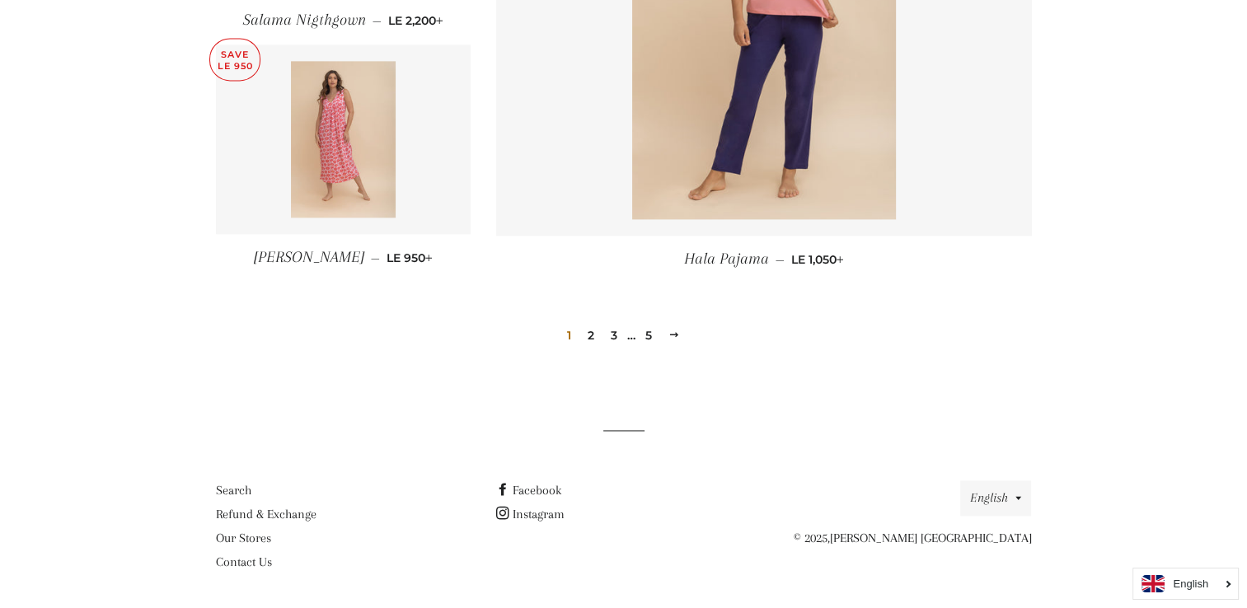
click at [254, 545] on li "Our Stores" at bounding box center [344, 538] width 256 height 21
click at [256, 539] on link "Our Stores" at bounding box center [243, 538] width 55 height 15
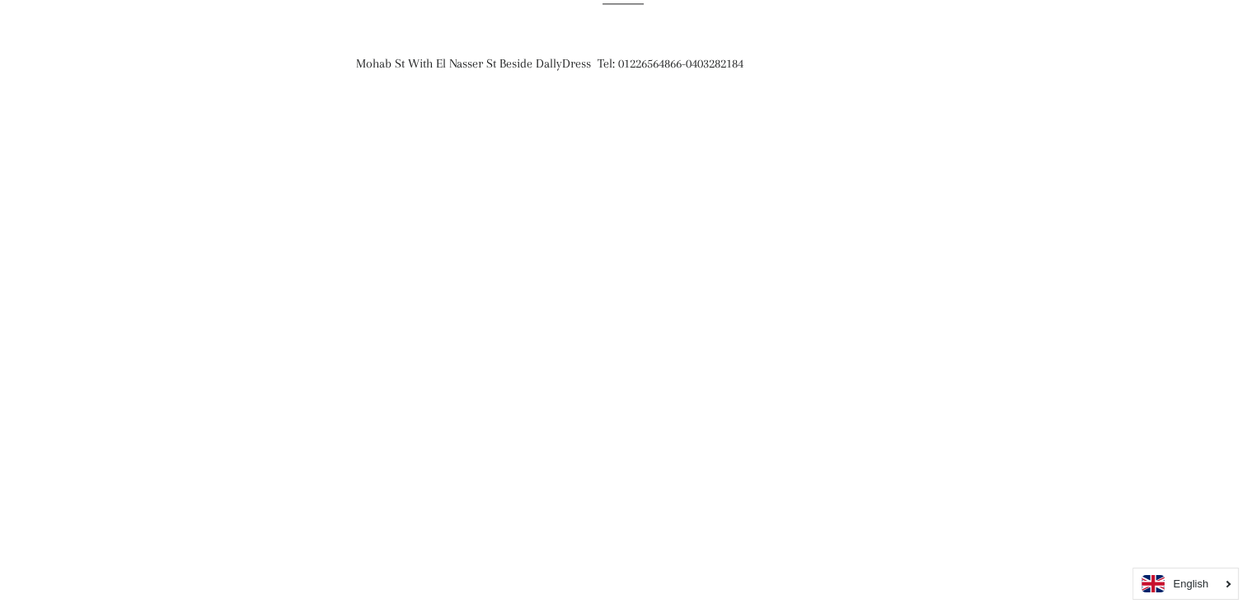
scroll to position [2390, 0]
